Goal: Navigation & Orientation: Find specific page/section

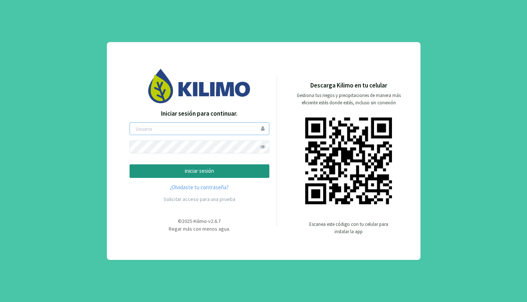
click at [178, 130] on input "email" at bounding box center [200, 128] width 140 height 13
type input "mistolancho"
click at [264, 148] on span at bounding box center [262, 146] width 13 height 13
click at [130, 164] on button "iniciar sesión" at bounding box center [200, 171] width 140 height 14
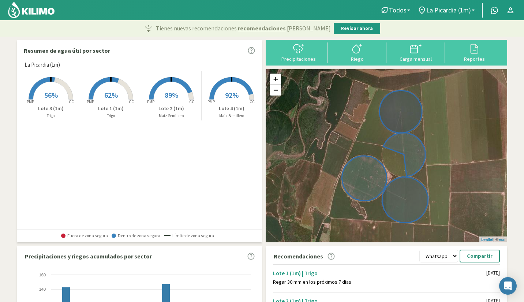
click at [454, 10] on span "La Picardia (1m)" at bounding box center [448, 10] width 45 height 8
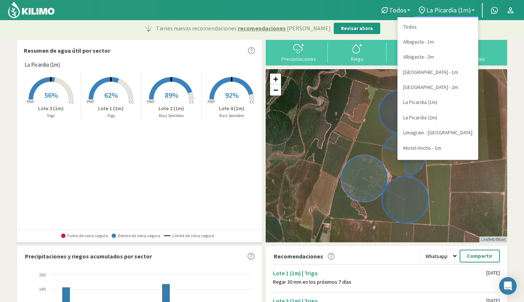
click at [422, 148] on link "Mistol Ancho - 1m" at bounding box center [438, 147] width 80 height 15
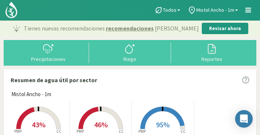
click at [226, 11] on link "Mistol Ancho - 1m" at bounding box center [213, 10] width 58 height 14
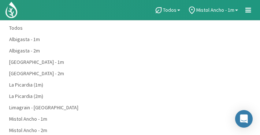
click at [23, 87] on link "La Picardia (1m)" at bounding box center [130, 84] width 260 height 11
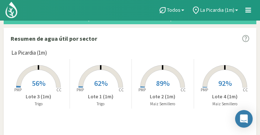
scroll to position [43, 0]
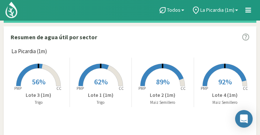
click at [215, 10] on link "La Picardia (1m)" at bounding box center [215, 10] width 54 height 14
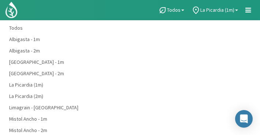
click at [39, 62] on link "[GEOGRAPHIC_DATA] - 1m" at bounding box center [130, 61] width 260 height 11
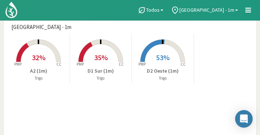
scroll to position [67, 0]
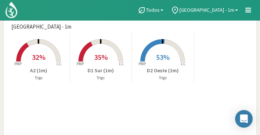
click at [208, 9] on link "[GEOGRAPHIC_DATA] - 1m" at bounding box center [204, 10] width 75 height 14
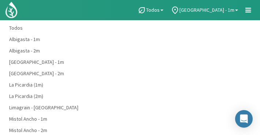
click at [38, 109] on link "Limagrain - [GEOGRAPHIC_DATA]" at bounding box center [130, 107] width 260 height 11
